Goal: Use online tool/utility: Utilize a website feature to perform a specific function

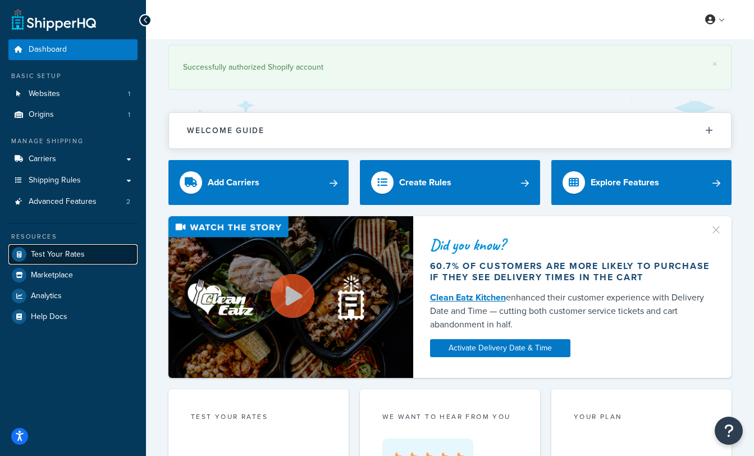
click at [34, 258] on span "Test Your Rates" at bounding box center [58, 255] width 54 height 10
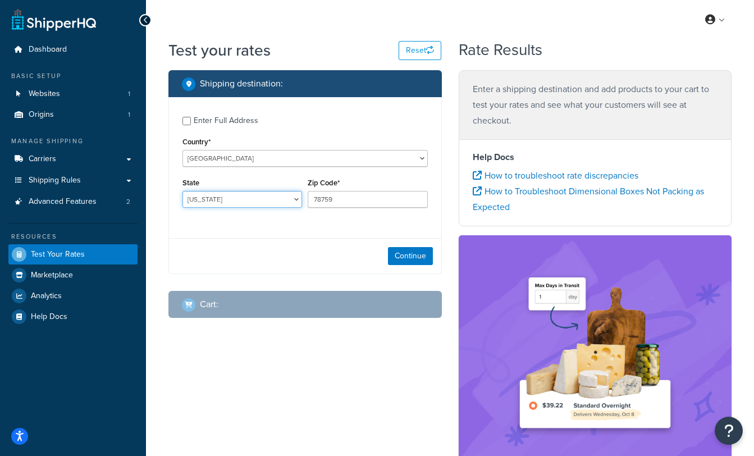
click at [236, 199] on select "[US_STATE] [US_STATE] [US_STATE] [US_STATE] [US_STATE] Armed Forces Americas Ar…" at bounding box center [243, 199] width 120 height 17
select select "NY"
click at [183, 191] on select "[US_STATE] [US_STATE] [US_STATE] [US_STATE] [US_STATE] Armed Forces Americas Ar…" at bounding box center [243, 199] width 120 height 17
drag, startPoint x: 356, startPoint y: 202, endPoint x: 271, endPoint y: 203, distance: 84.8
click at [271, 203] on div "State [US_STATE] [US_STATE] [US_STATE] [US_STATE] [US_STATE] Armed Forces Ameri…" at bounding box center [305, 195] width 251 height 41
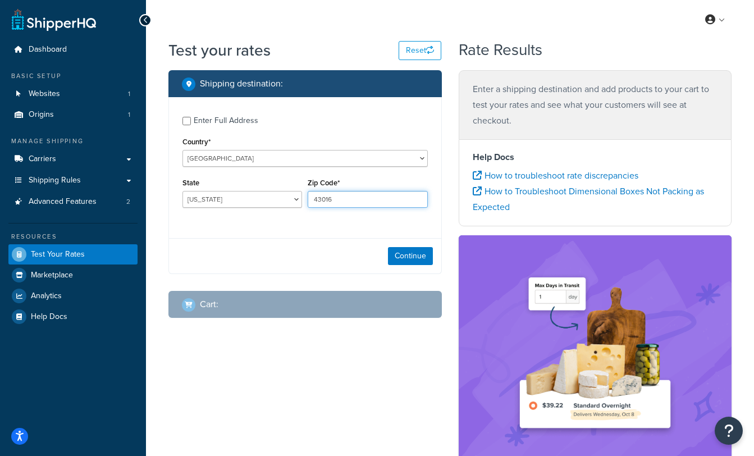
type input "43016"
click at [419, 254] on button "Continue" at bounding box center [410, 256] width 45 height 18
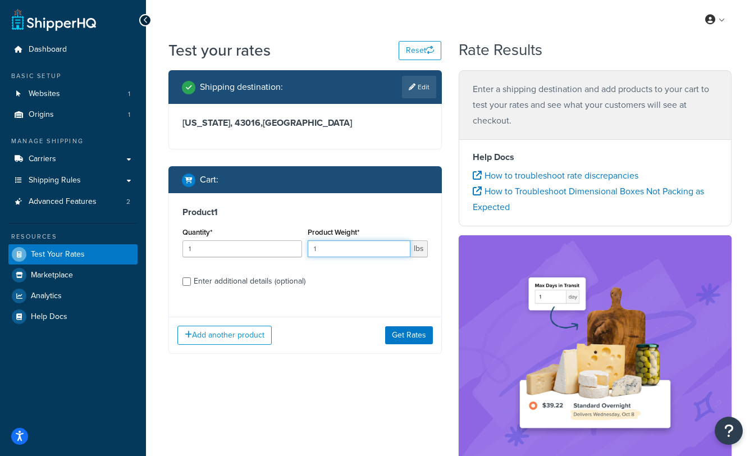
drag, startPoint x: 328, startPoint y: 249, endPoint x: 266, endPoint y: 240, distance: 63.0
click at [266, 240] on div "Quantity* 1 Product Weight* 1 lbs" at bounding box center [305, 245] width 251 height 41
type input "5"
click at [418, 336] on button "Get Rates" at bounding box center [409, 335] width 48 height 18
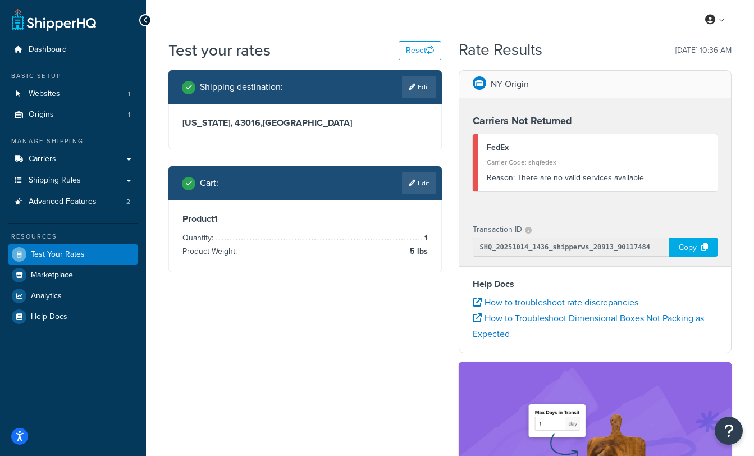
click at [294, 126] on h3 "[US_STATE], 43016 , [GEOGRAPHIC_DATA]" at bounding box center [305, 122] width 245 height 11
click at [418, 87] on link "Edit" at bounding box center [419, 87] width 34 height 22
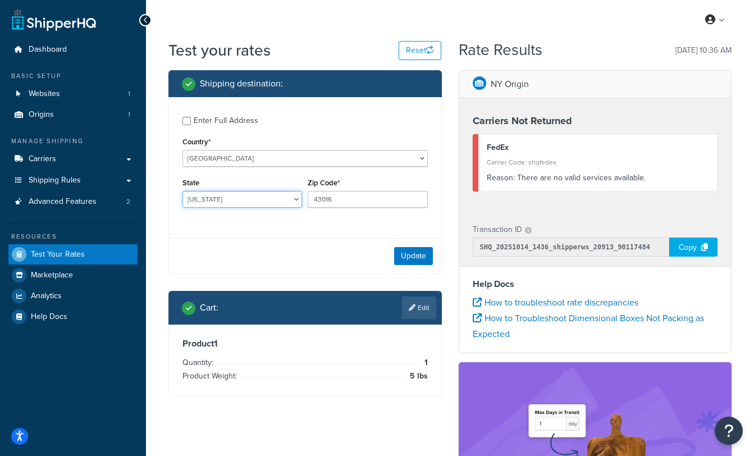
click at [266, 198] on select "[US_STATE] [US_STATE] [US_STATE] [US_STATE] [US_STATE] Armed Forces Americas Ar…" at bounding box center [243, 199] width 120 height 17
select select "OH"
click at [183, 191] on select "[US_STATE] [US_STATE] [US_STATE] [US_STATE] [US_STATE] Armed Forces Americas Ar…" at bounding box center [243, 199] width 120 height 17
click at [398, 256] on button "Update" at bounding box center [413, 256] width 39 height 18
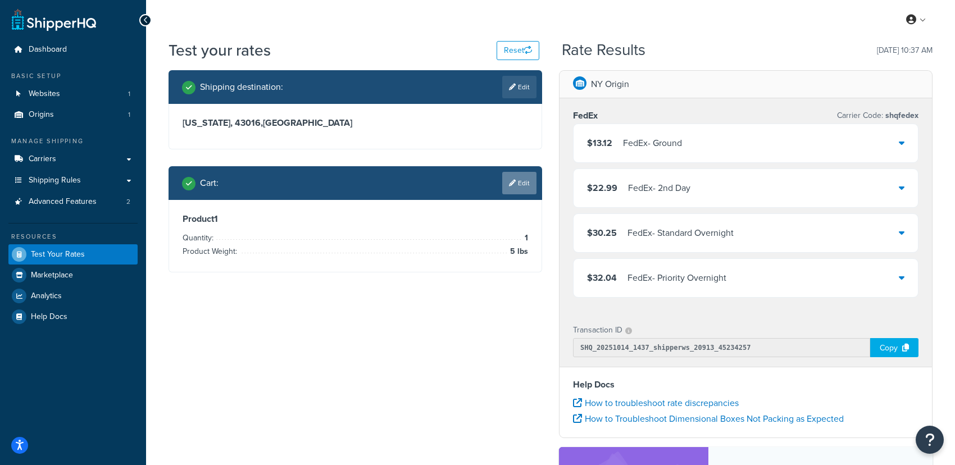
click at [531, 180] on link "Edit" at bounding box center [519, 183] width 34 height 22
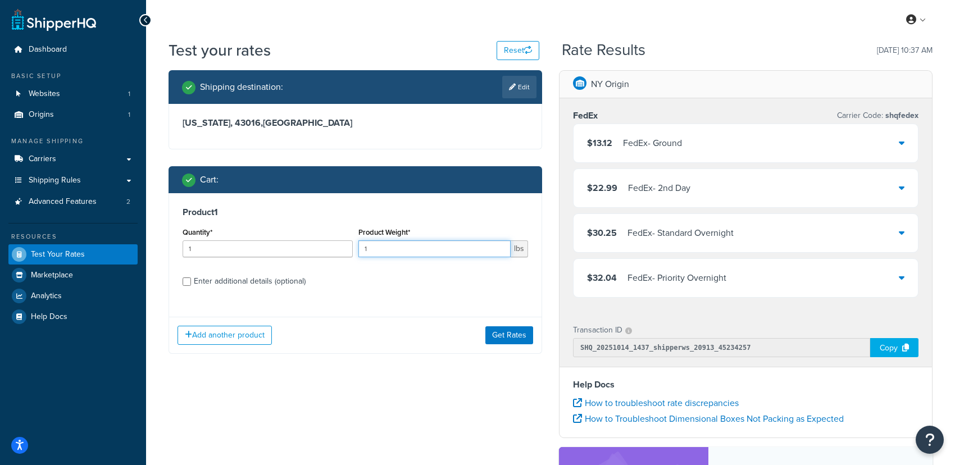
drag, startPoint x: 366, startPoint y: 244, endPoint x: 401, endPoint y: 256, distance: 37.3
click at [401, 256] on input "1" at bounding box center [434, 248] width 153 height 17
type input "55"
click at [524, 85] on link "Edit" at bounding box center [519, 87] width 34 height 22
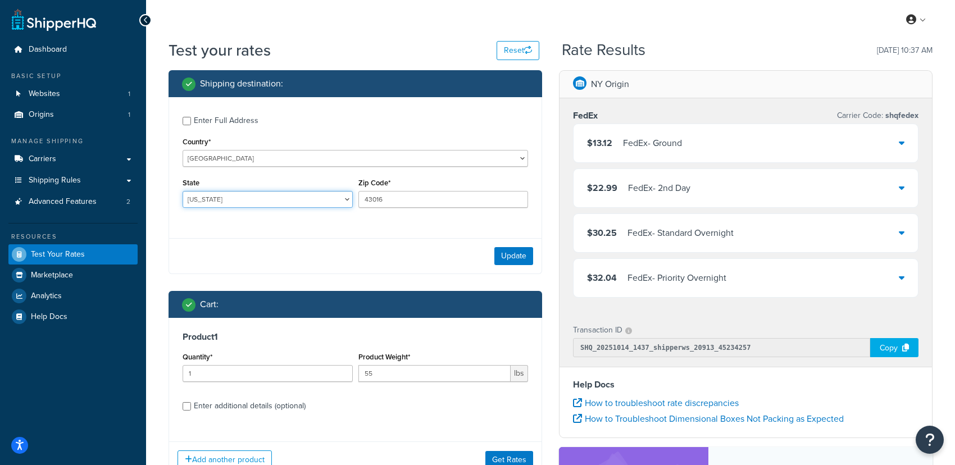
click at [295, 196] on select "[US_STATE] [US_STATE] [US_STATE] [US_STATE] [US_STATE] Armed Forces Americas Ar…" at bounding box center [268, 199] width 170 height 17
select select "[GEOGRAPHIC_DATA]"
click at [183, 191] on select "[US_STATE] [US_STATE] [US_STATE] [US_STATE] [US_STATE] Armed Forces Americas Ar…" at bounding box center [268, 199] width 170 height 17
click at [404, 203] on input "43016" at bounding box center [443, 199] width 170 height 17
drag, startPoint x: 374, startPoint y: 193, endPoint x: 294, endPoint y: 183, distance: 80.4
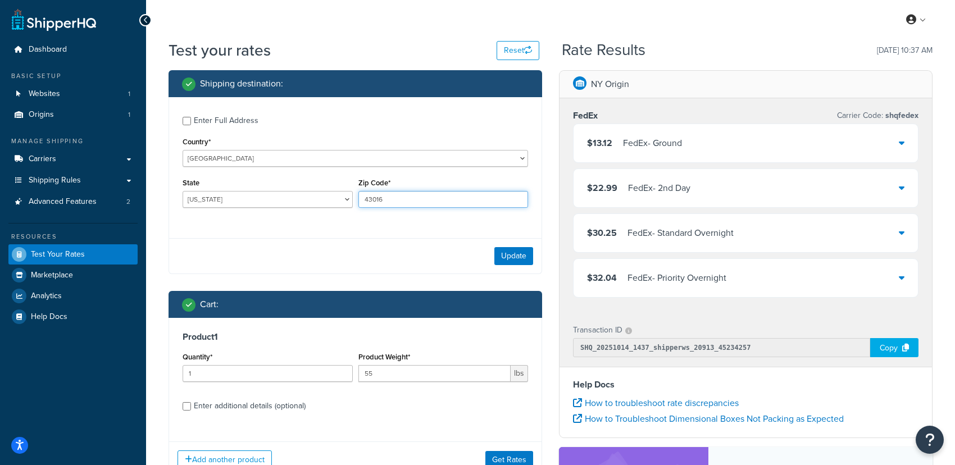
click at [294, 183] on div "State [US_STATE] [US_STATE] [US_STATE] [US_STATE] [US_STATE] Armed Forces Ameri…" at bounding box center [355, 195] width 351 height 41
type input "76712"
drag, startPoint x: 492, startPoint y: 260, endPoint x: 500, endPoint y: 261, distance: 7.9
click at [500, 261] on div "Update" at bounding box center [355, 255] width 372 height 35
click at [500, 261] on button "Update" at bounding box center [513, 256] width 39 height 18
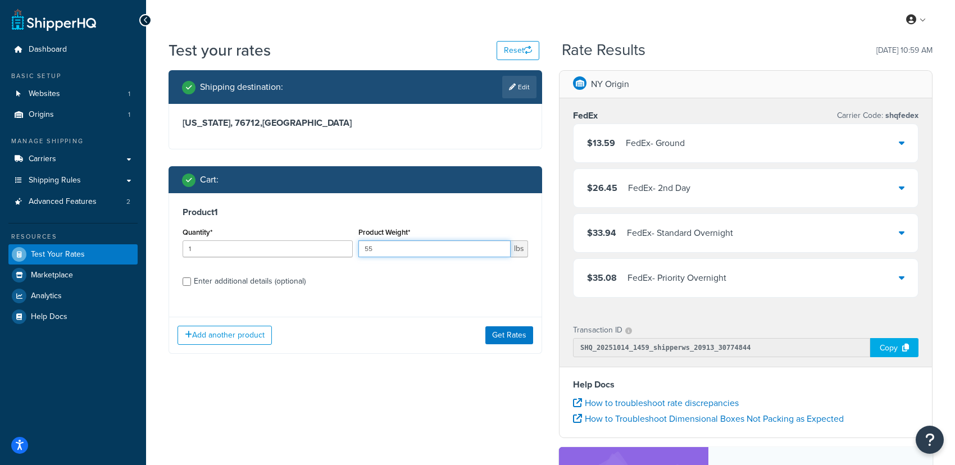
click at [381, 249] on input "55" at bounding box center [434, 248] width 153 height 17
click at [345, 245] on div "Quantity* 1 Product Weight* 55 lbs" at bounding box center [355, 245] width 351 height 41
type input "100"
click at [508, 336] on button "Get Rates" at bounding box center [509, 335] width 48 height 18
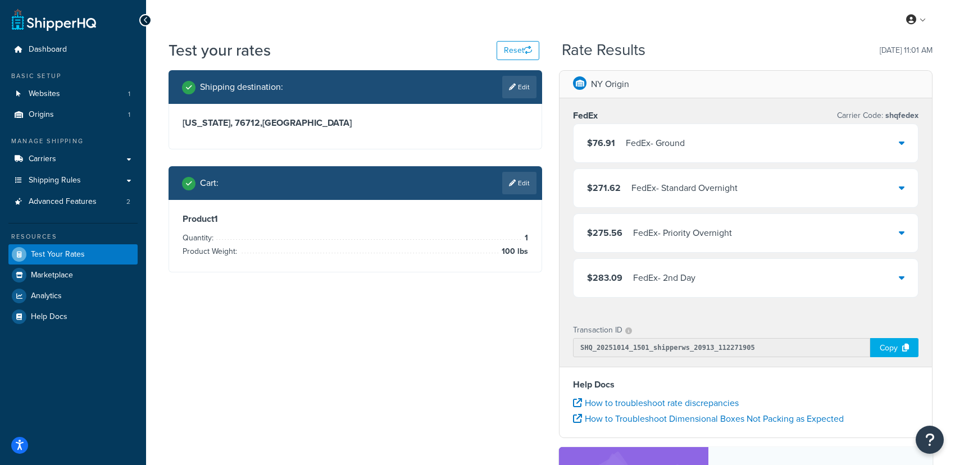
click at [514, 256] on span "100 lbs" at bounding box center [513, 251] width 29 height 13
click at [517, 181] on link "Edit" at bounding box center [519, 183] width 34 height 22
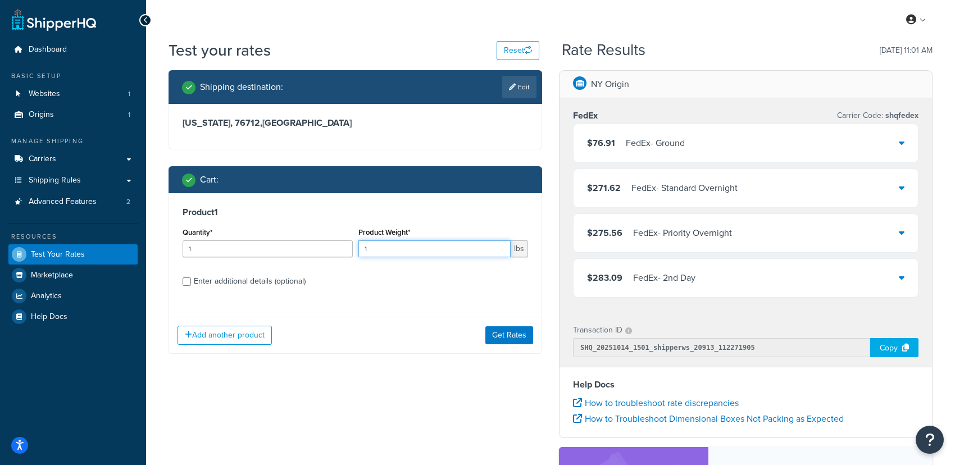
drag, startPoint x: 383, startPoint y: 249, endPoint x: 331, endPoint y: 245, distance: 51.8
click at [329, 244] on div "Quantity* 1 Product Weight* 1 lbs" at bounding box center [355, 245] width 351 height 41
type input "150"
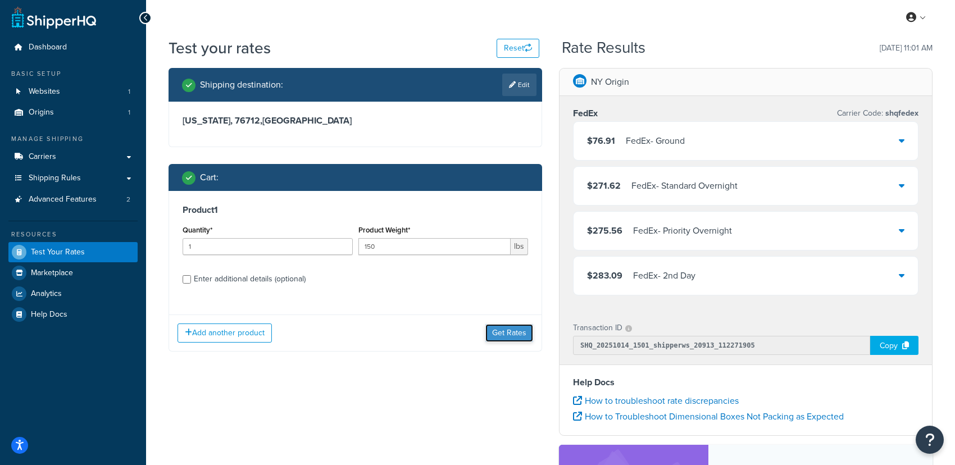
click at [498, 338] on button "Get Rates" at bounding box center [509, 333] width 48 height 18
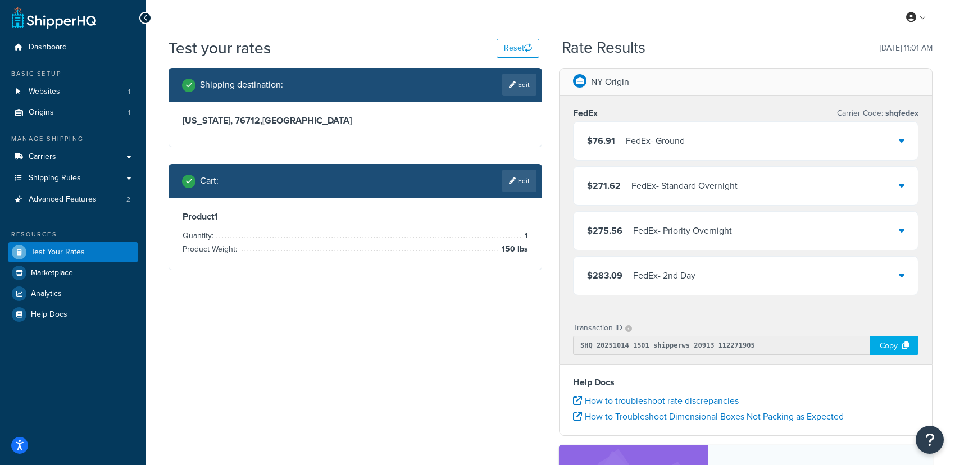
scroll to position [0, 0]
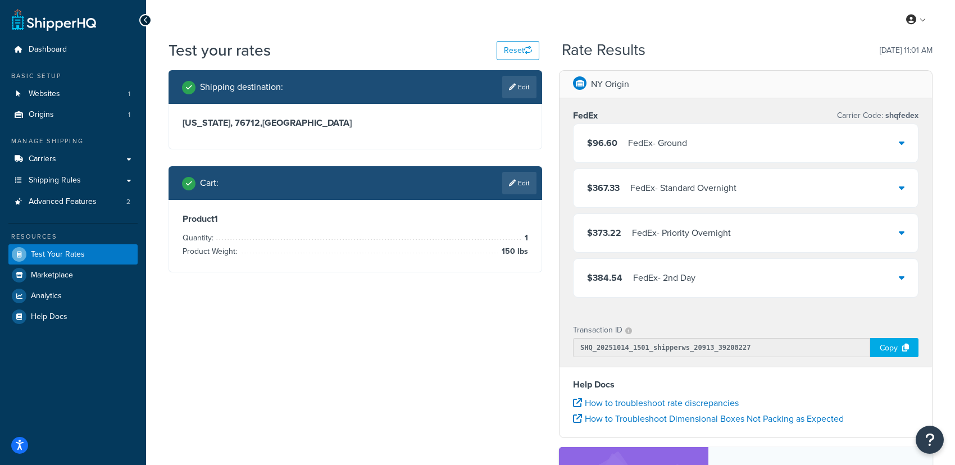
click at [509, 253] on span "150 lbs" at bounding box center [513, 251] width 29 height 13
click at [525, 183] on link "Edit" at bounding box center [519, 183] width 34 height 22
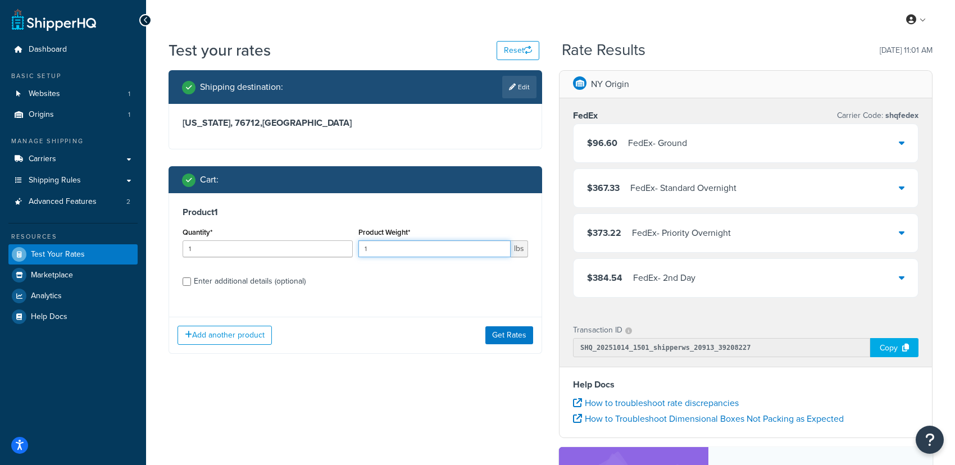
click at [398, 248] on input "1" at bounding box center [434, 248] width 153 height 17
type input "175"
click at [523, 340] on button "Get Rates" at bounding box center [509, 335] width 48 height 18
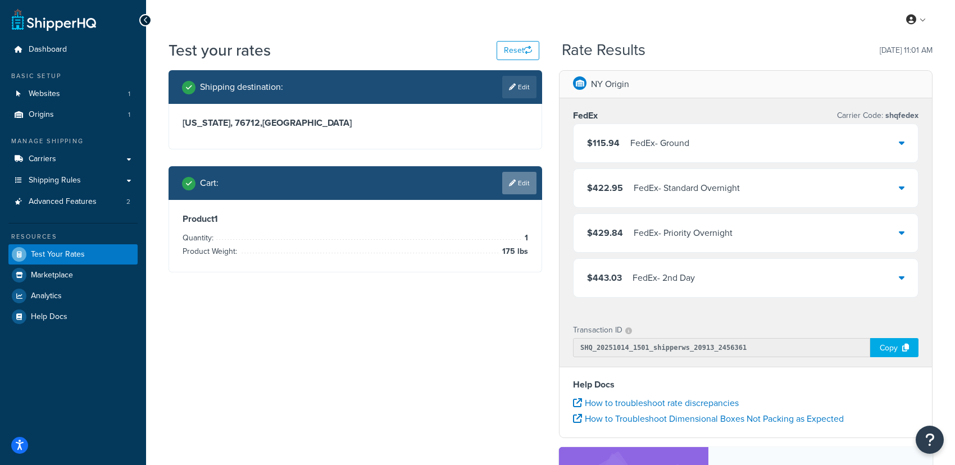
click at [517, 180] on link "Edit" at bounding box center [519, 183] width 34 height 22
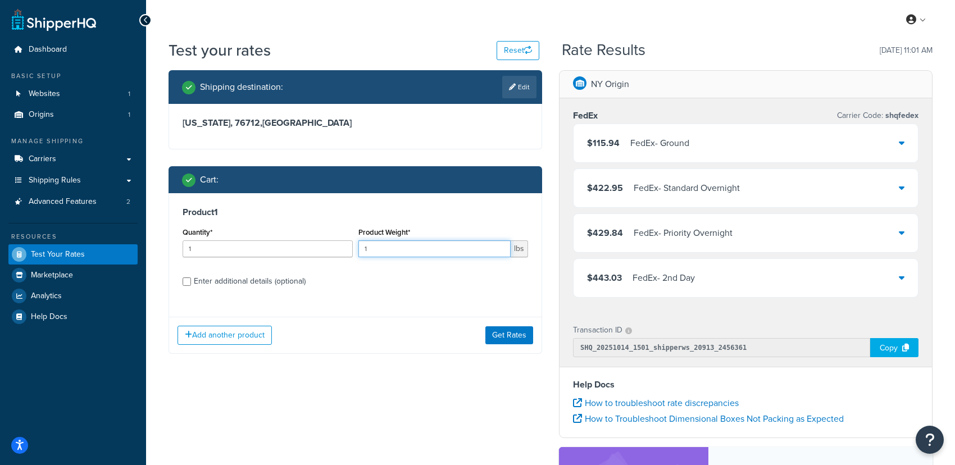
click at [402, 252] on input "1" at bounding box center [434, 248] width 153 height 17
type input "199"
click at [515, 336] on button "Get Rates" at bounding box center [509, 335] width 48 height 18
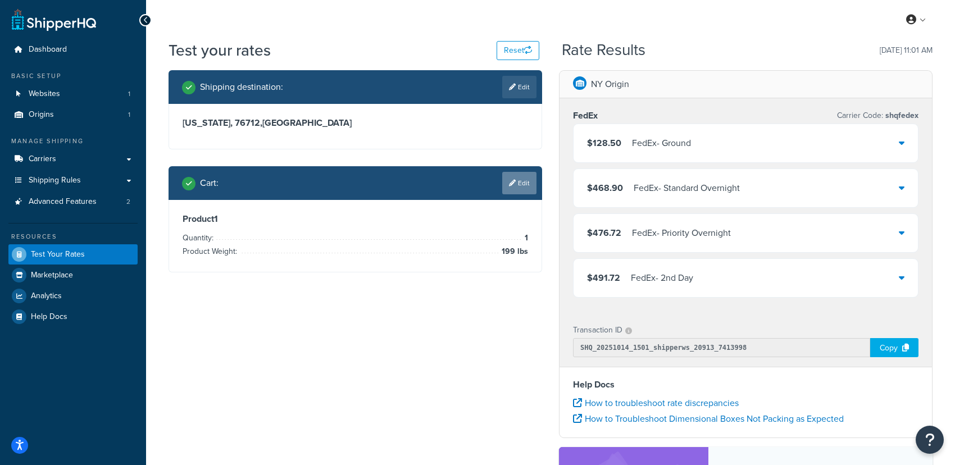
click at [522, 188] on link "Edit" at bounding box center [519, 183] width 34 height 22
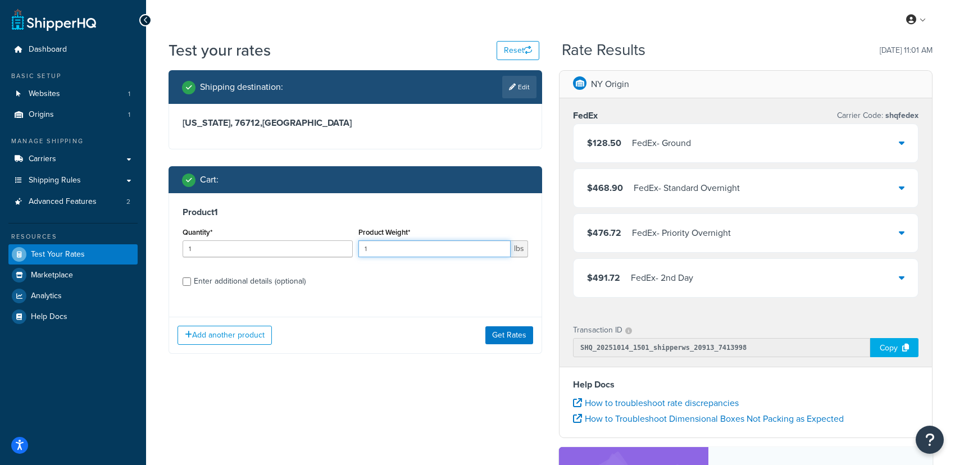
click at [387, 254] on input "1" at bounding box center [434, 248] width 153 height 17
type input "55"
click at [210, 276] on div "Enter additional details (optional)" at bounding box center [250, 282] width 112 height 16
click at [191, 277] on input "Enter additional details (optional)" at bounding box center [187, 281] width 8 height 8
checkbox input "true"
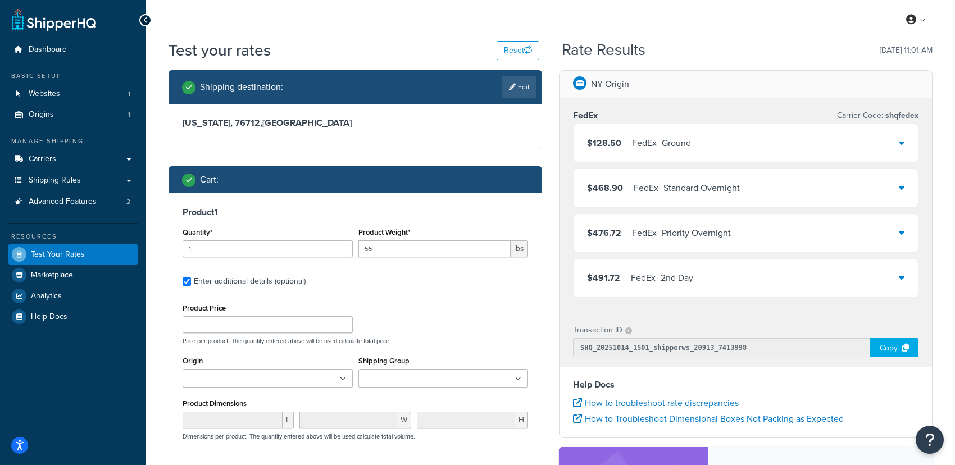
click at [521, 381] on ul at bounding box center [443, 378] width 170 height 19
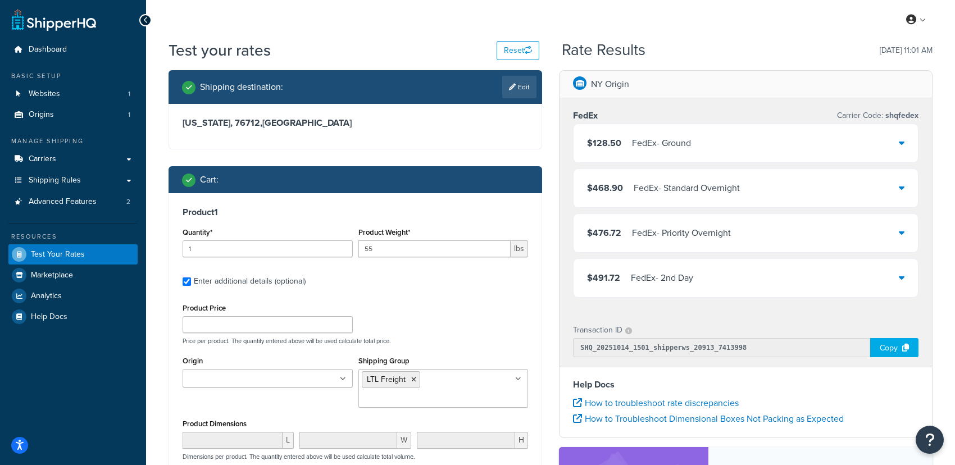
click at [502, 337] on p "Price per product. The quantity entered above will be used calculate total pric…" at bounding box center [355, 341] width 351 height 8
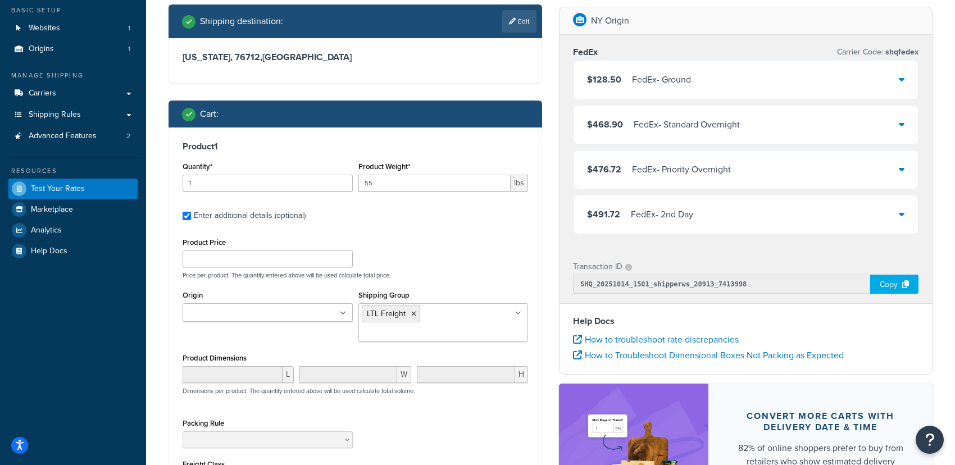
scroll to position [189, 0]
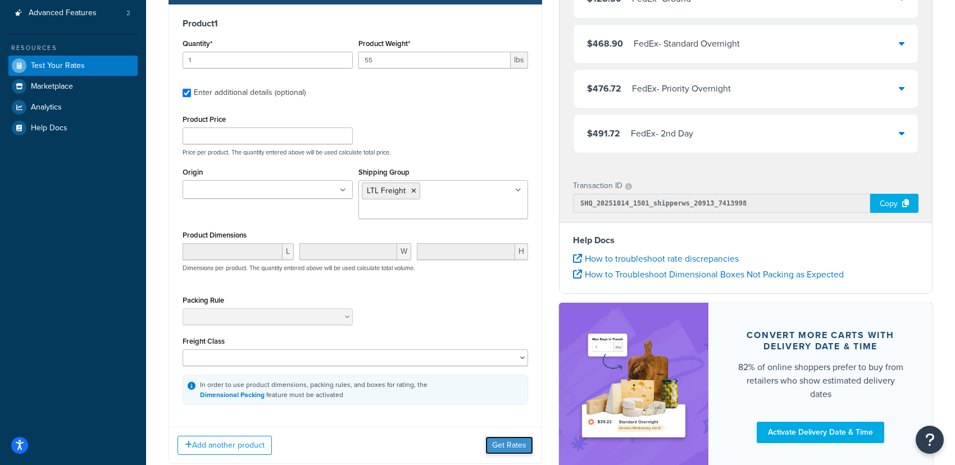
click at [503, 438] on button "Get Rates" at bounding box center [509, 445] width 48 height 18
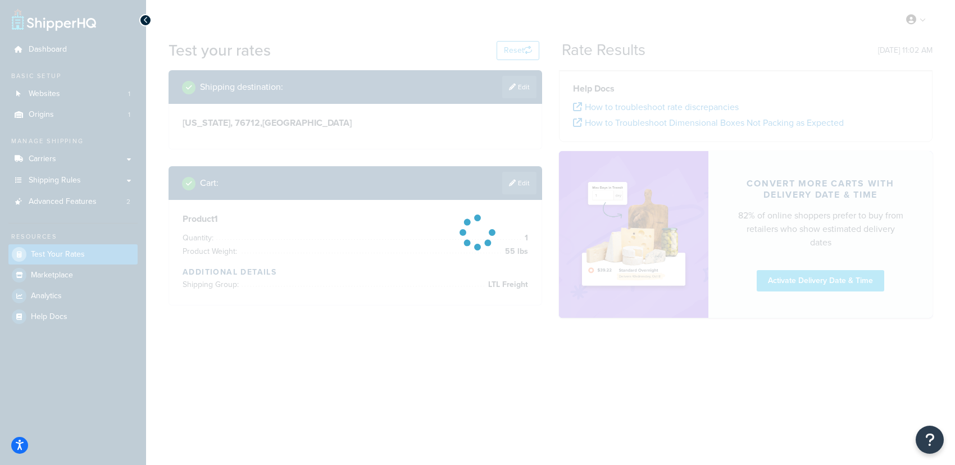
scroll to position [0, 0]
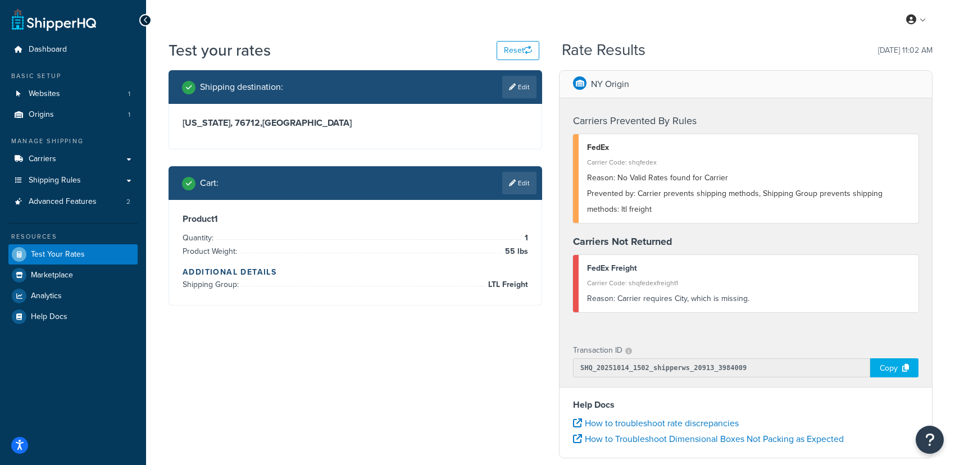
click at [522, 87] on link "Edit" at bounding box center [519, 87] width 34 height 22
select select "[GEOGRAPHIC_DATA]"
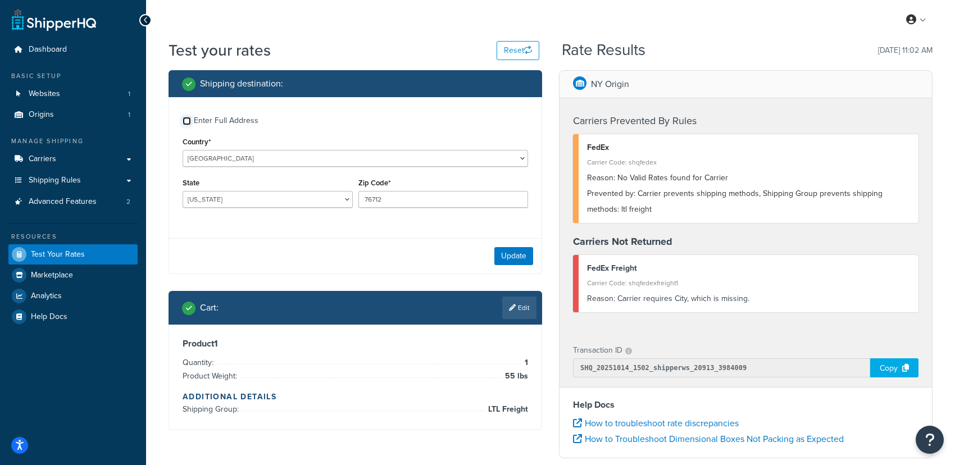
click at [183, 120] on input "Enter Full Address" at bounding box center [187, 121] width 8 height 8
checkbox input "true"
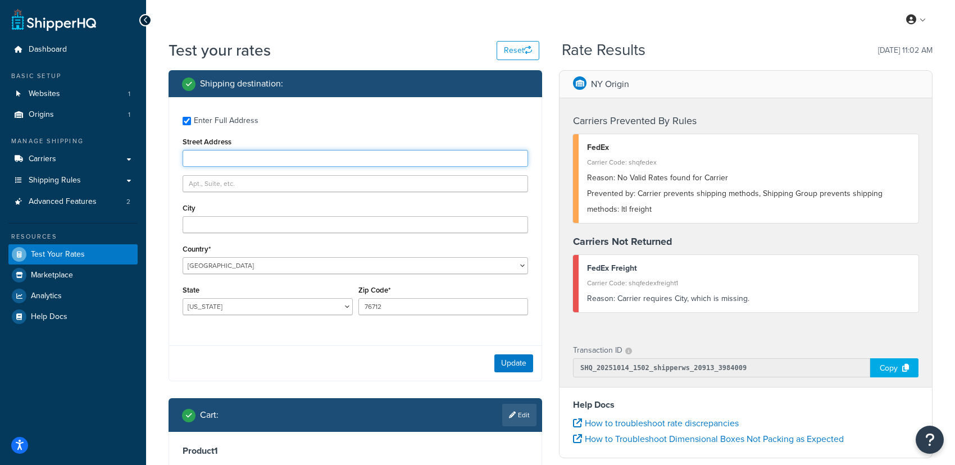
click at [212, 162] on input "Street Address" at bounding box center [355, 158] width 345 height 17
type input "[STREET_ADDRESS]"
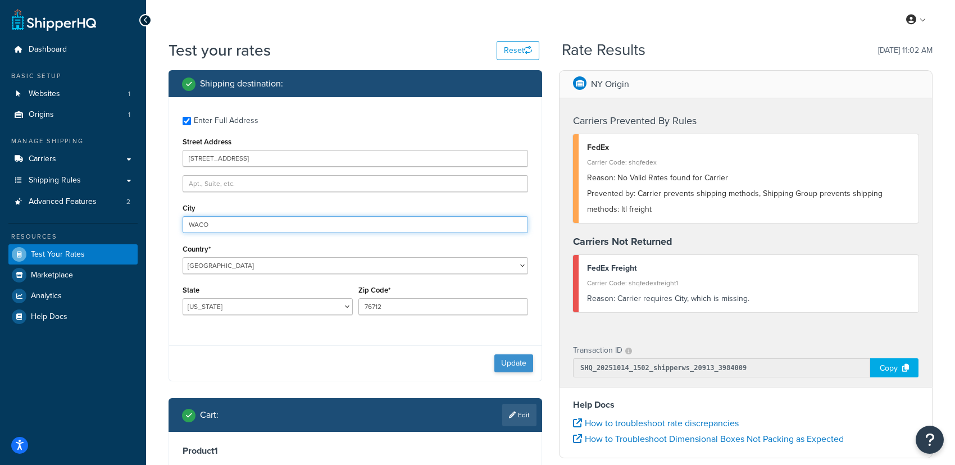
type input "WACO"
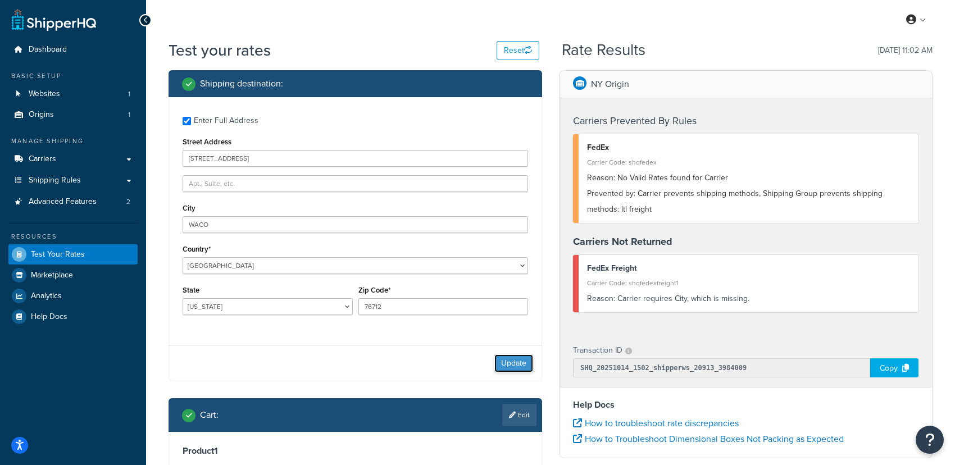
click at [503, 365] on button "Update" at bounding box center [513, 363] width 39 height 18
